Goal: Task Accomplishment & Management: Use online tool/utility

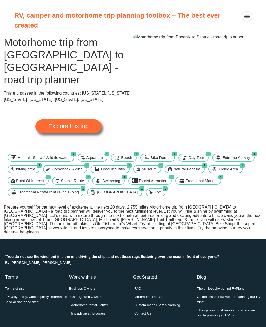
scroll to position [18, 0]
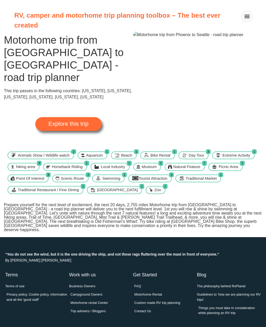
click at [84, 121] on span "Explore this trip" at bounding box center [68, 124] width 40 height 6
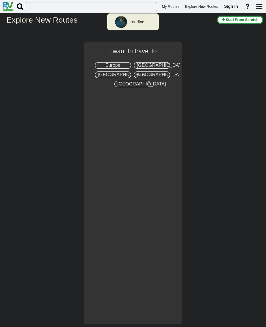
select select "number:2"
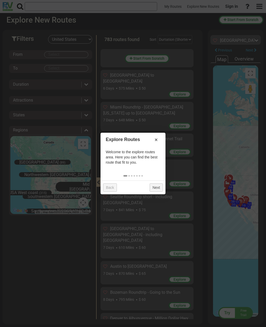
scroll to position [13310, 0]
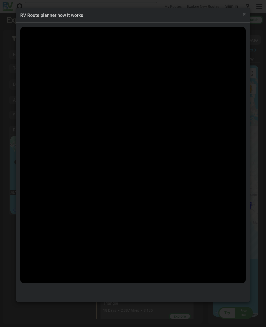
click at [113, 1] on div "× RV Route planner how it works" at bounding box center [133, 163] width 266 height 327
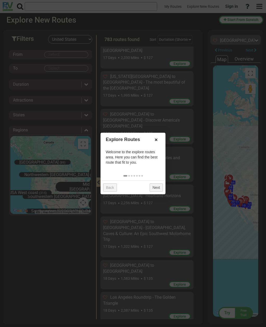
click at [159, 144] on link "×" at bounding box center [156, 139] width 8 height 9
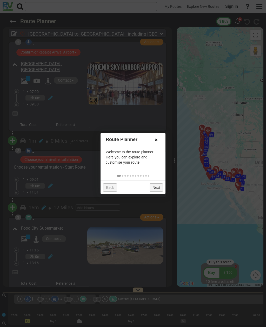
click at [160, 144] on link "×" at bounding box center [156, 139] width 8 height 9
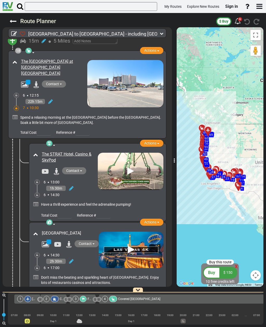
scroll to position [1752, 0]
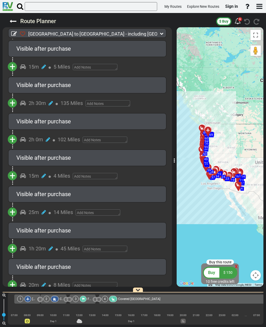
click at [229, 324] on div "Day 1" at bounding box center [136, 322] width 256 height 6
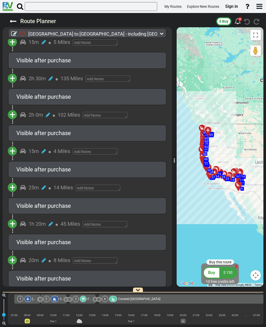
click at [226, 323] on div at bounding box center [220, 321] width 61 height 5
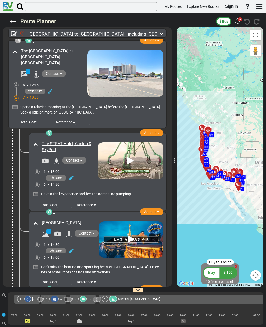
scroll to position [1754, 0]
